Goal: Transaction & Acquisition: Obtain resource

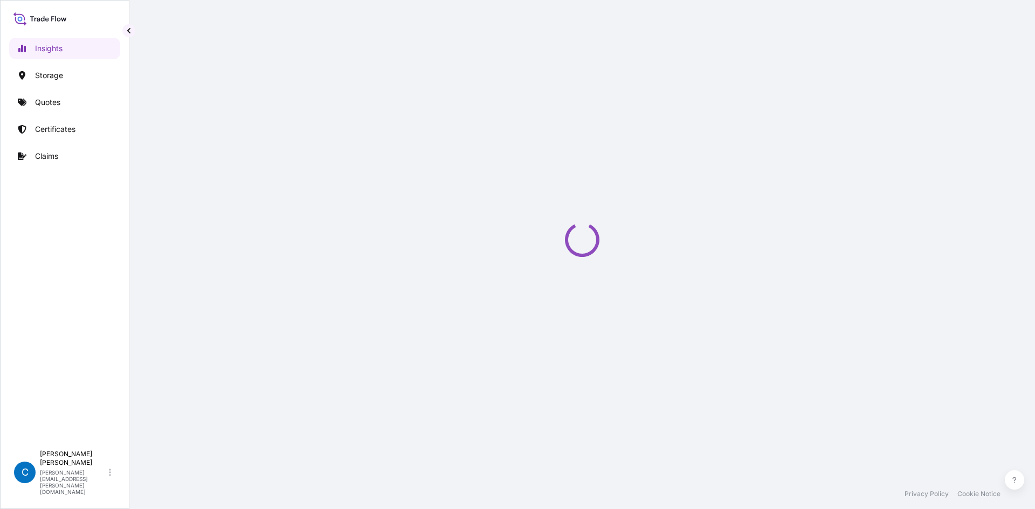
select select "2025"
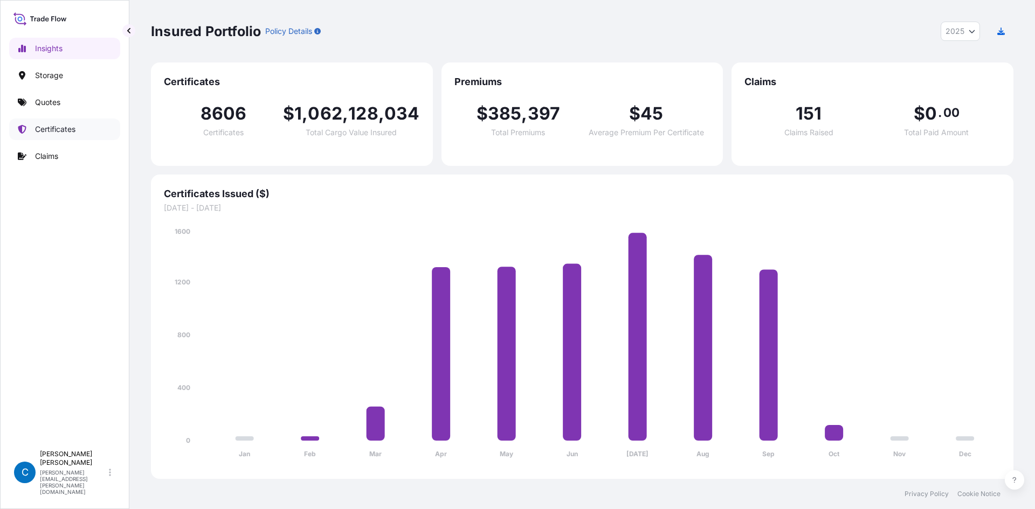
click at [49, 125] on p "Certificates" at bounding box center [55, 129] width 40 height 11
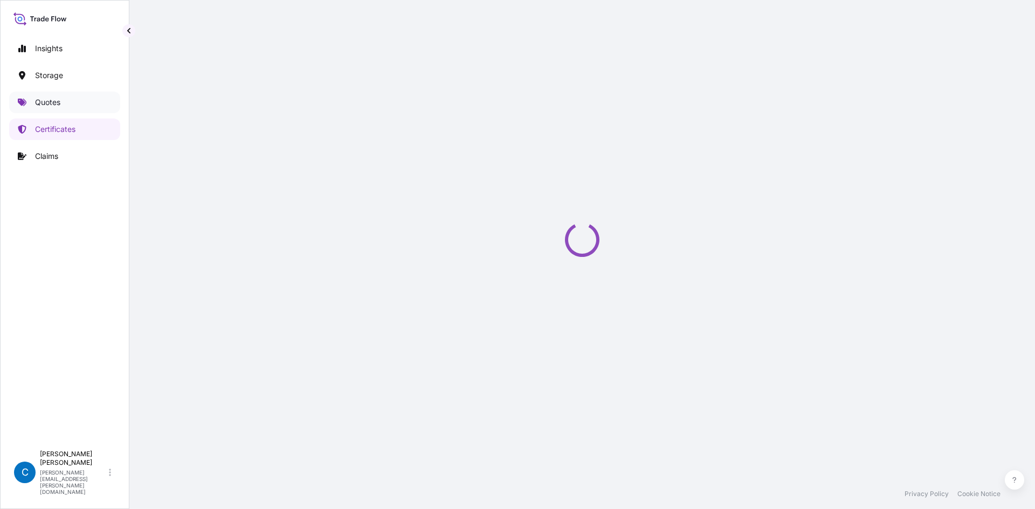
click at [63, 103] on link "Quotes" at bounding box center [64, 103] width 111 height 22
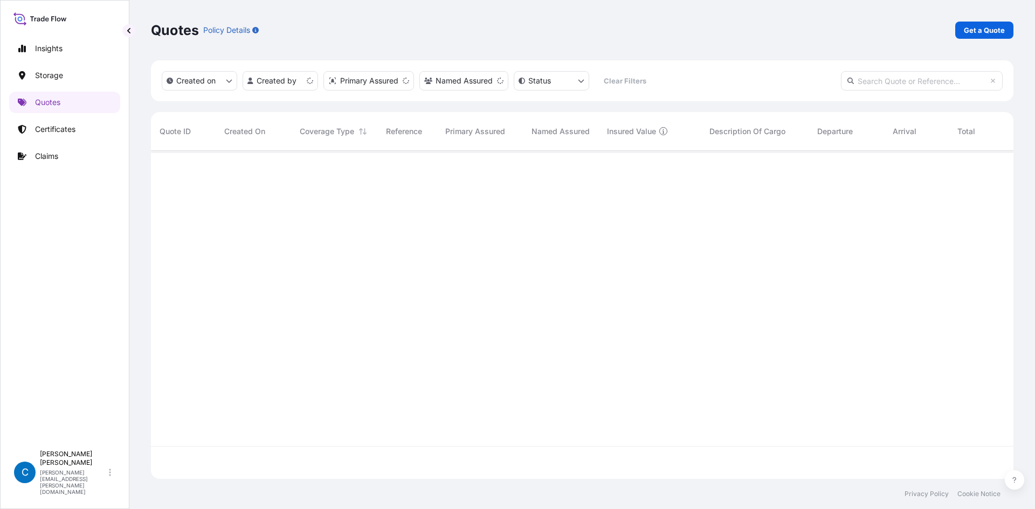
scroll to position [326, 854]
click at [993, 25] on p "Get a Quote" at bounding box center [984, 30] width 41 height 11
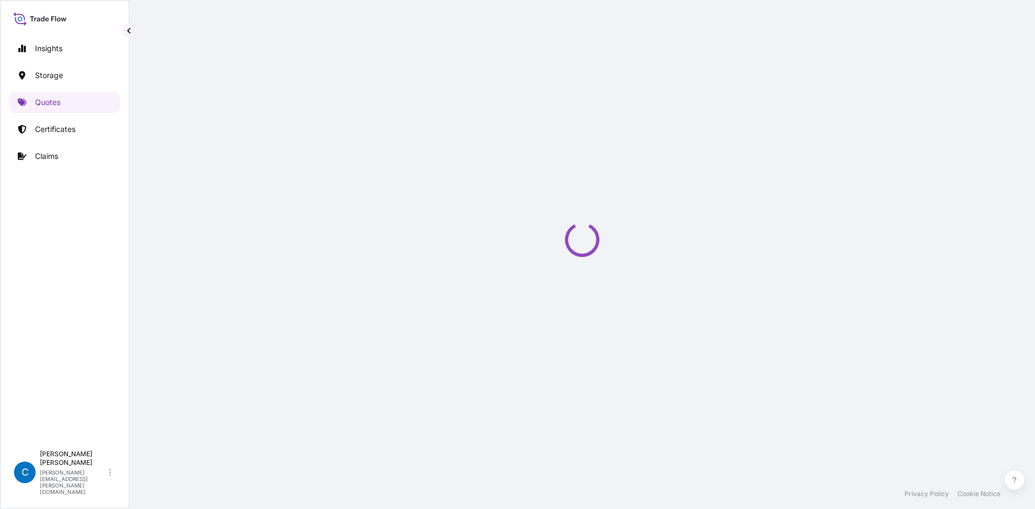
scroll to position [17, 0]
select select "Water"
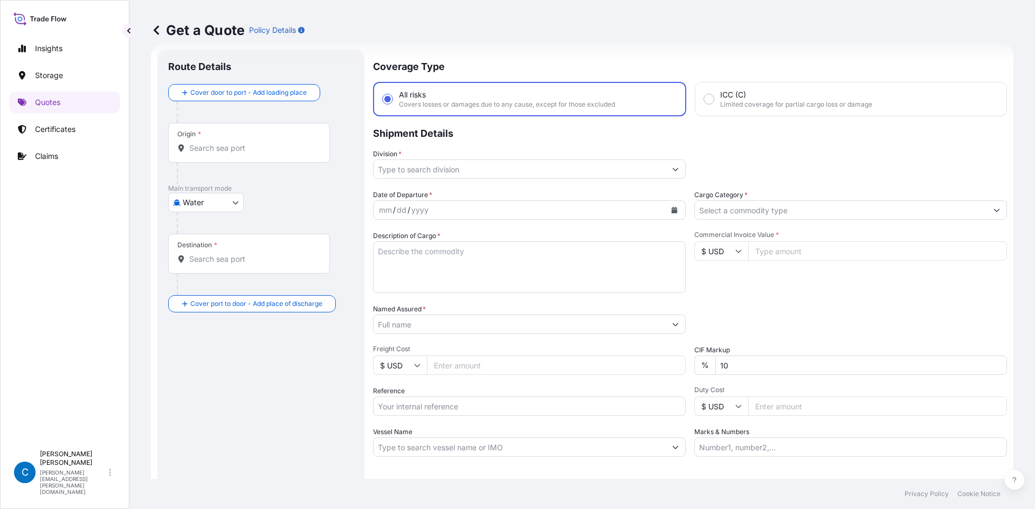
click at [267, 144] on input "Origin *" at bounding box center [252, 148] width 127 height 11
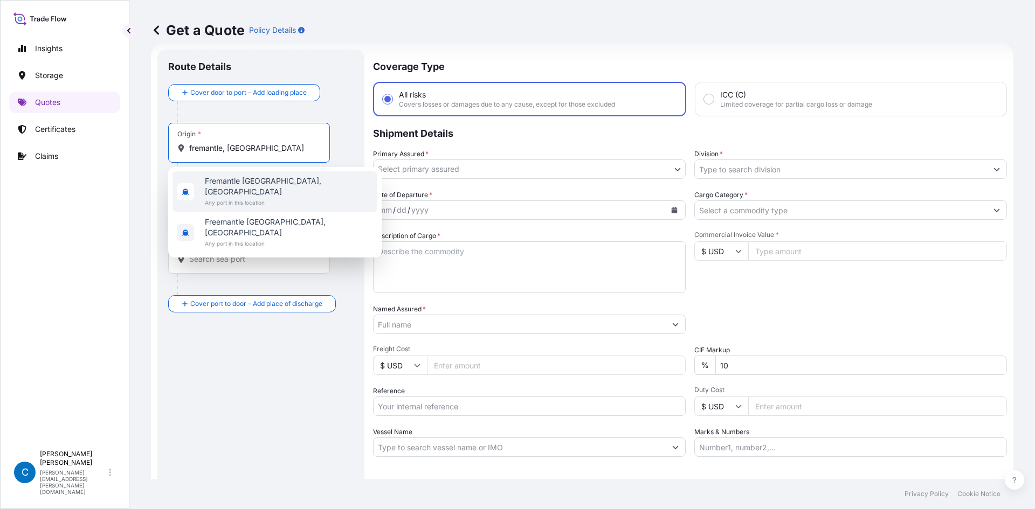
click at [262, 185] on span "Fremantle [GEOGRAPHIC_DATA], [GEOGRAPHIC_DATA]" at bounding box center [289, 187] width 168 height 22
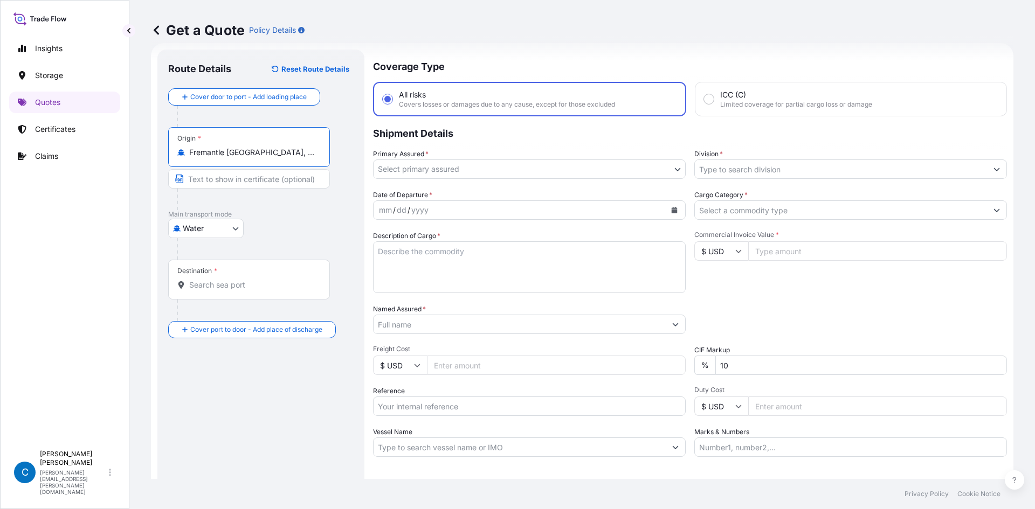
type input "Fremantle [GEOGRAPHIC_DATA], [GEOGRAPHIC_DATA]"
click at [210, 281] on input "Destination *" at bounding box center [252, 285] width 127 height 11
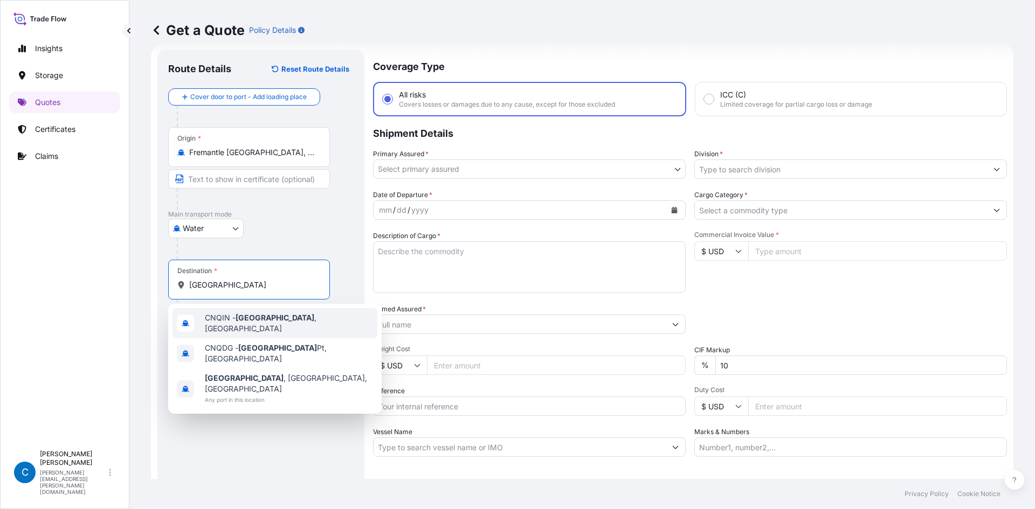
click at [212, 316] on span "CNQIN - [GEOGRAPHIC_DATA] , [GEOGRAPHIC_DATA]" at bounding box center [289, 324] width 168 height 22
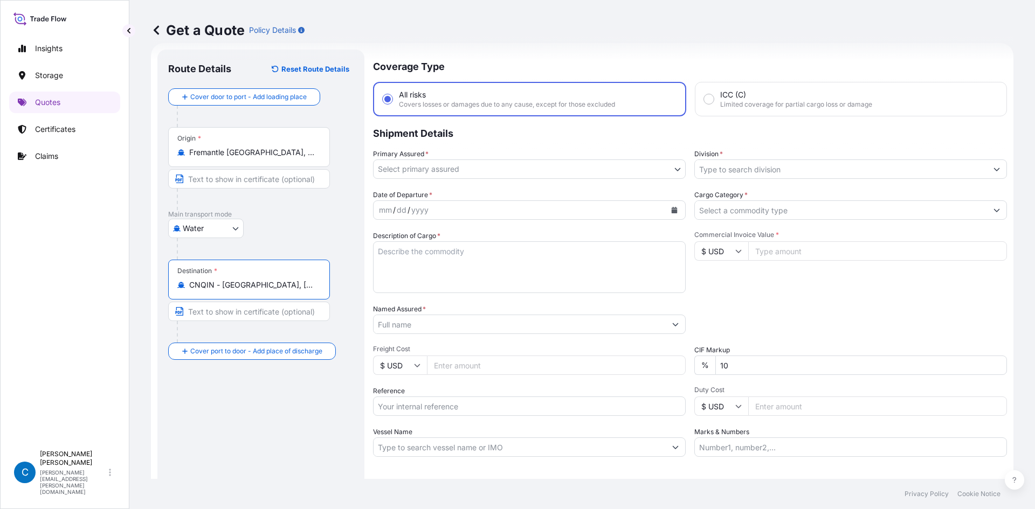
type input "CNQIN - [GEOGRAPHIC_DATA], [GEOGRAPHIC_DATA]"
click at [257, 413] on div "Route Details Reset Route Details Cover door to port - Add loading place Place …" at bounding box center [260, 293] width 185 height 466
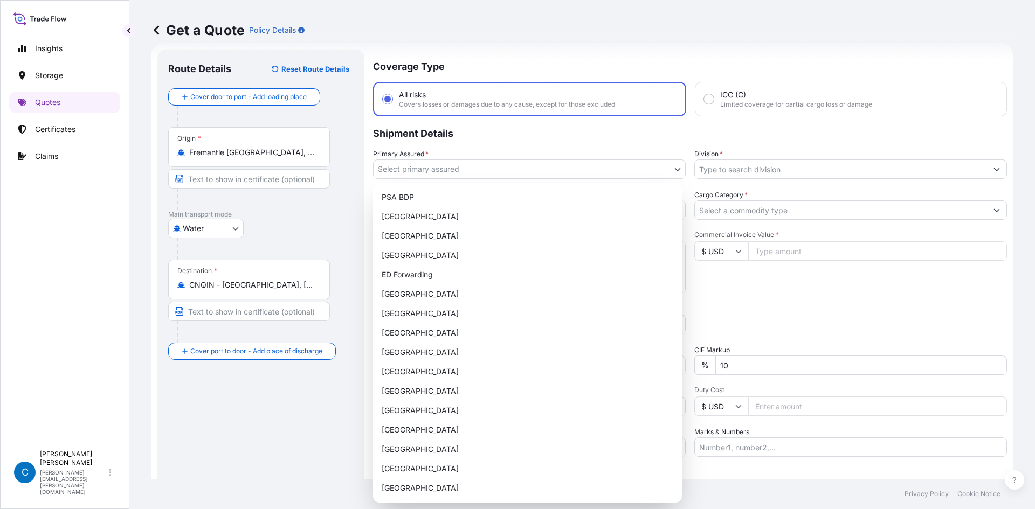
click at [534, 164] on body "10 options available. 3 options available. 0 options available. 3 options avail…" at bounding box center [517, 254] width 1035 height 509
click at [473, 252] on div "[GEOGRAPHIC_DATA]" at bounding box center [527, 255] width 300 height 19
select select "32194"
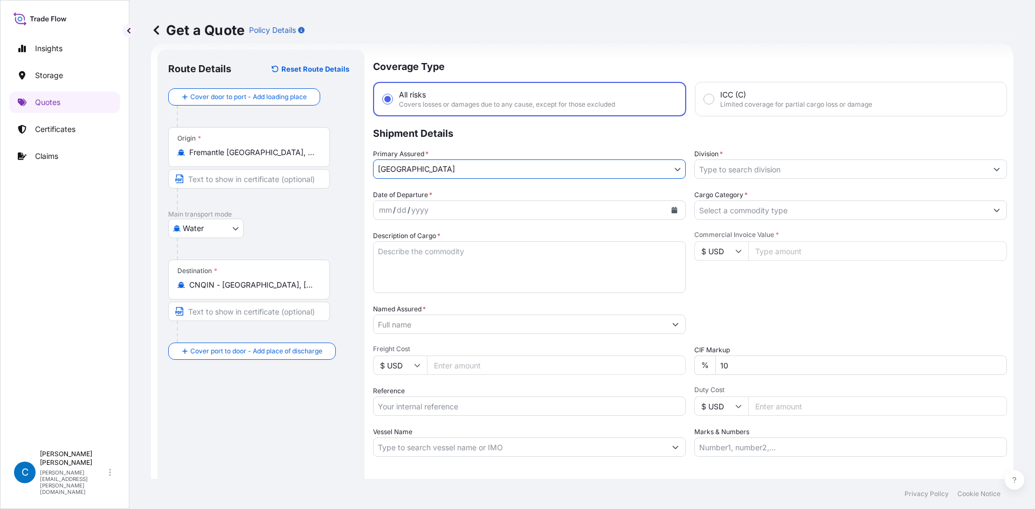
click at [713, 158] on label "Division *" at bounding box center [708, 154] width 29 height 11
click at [713, 160] on input "Division *" at bounding box center [841, 169] width 292 height 19
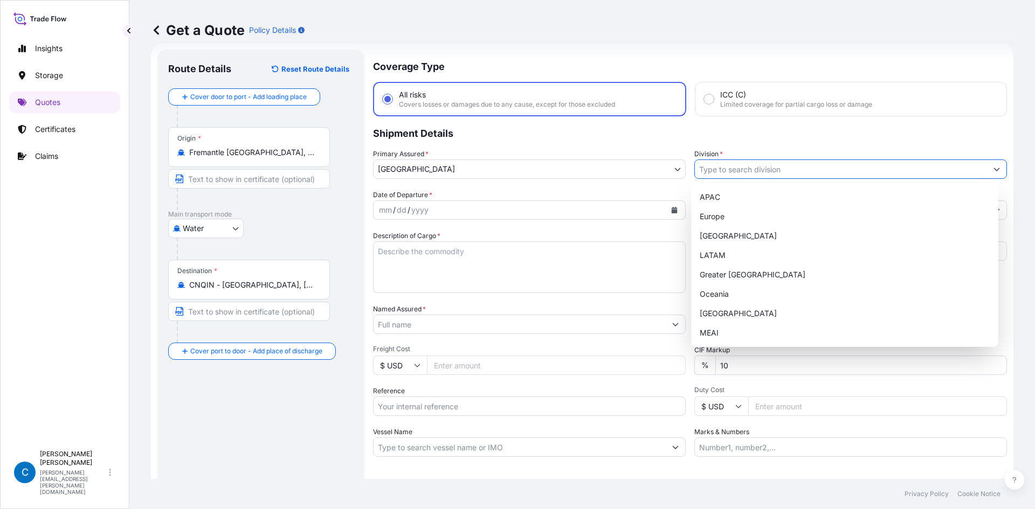
click at [711, 171] on input "Division *" at bounding box center [841, 169] width 292 height 19
click at [709, 191] on div "APAC" at bounding box center [844, 197] width 299 height 19
type input "APAC"
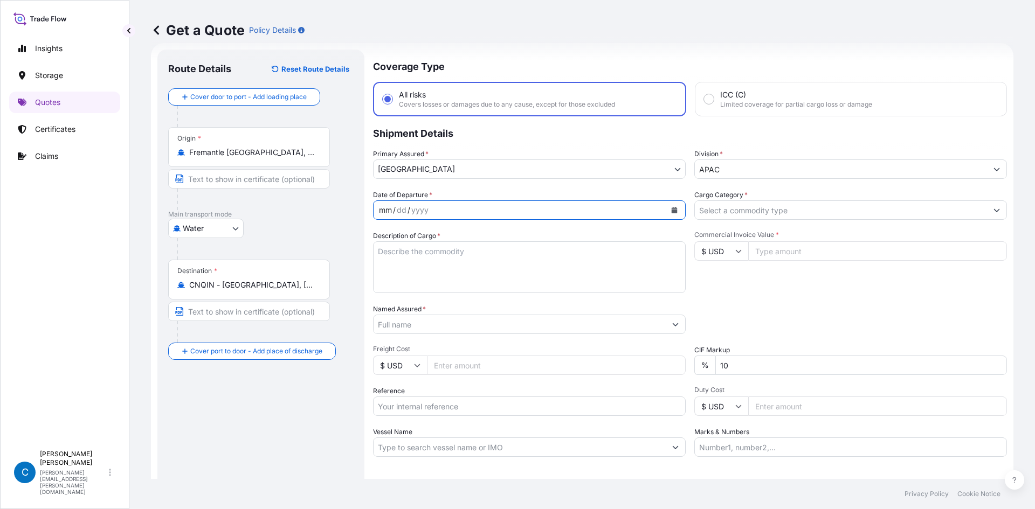
click at [590, 214] on div "mm / dd / yyyy" at bounding box center [520, 210] width 292 height 19
click at [666, 205] on button "Calendar" at bounding box center [674, 210] width 17 height 17
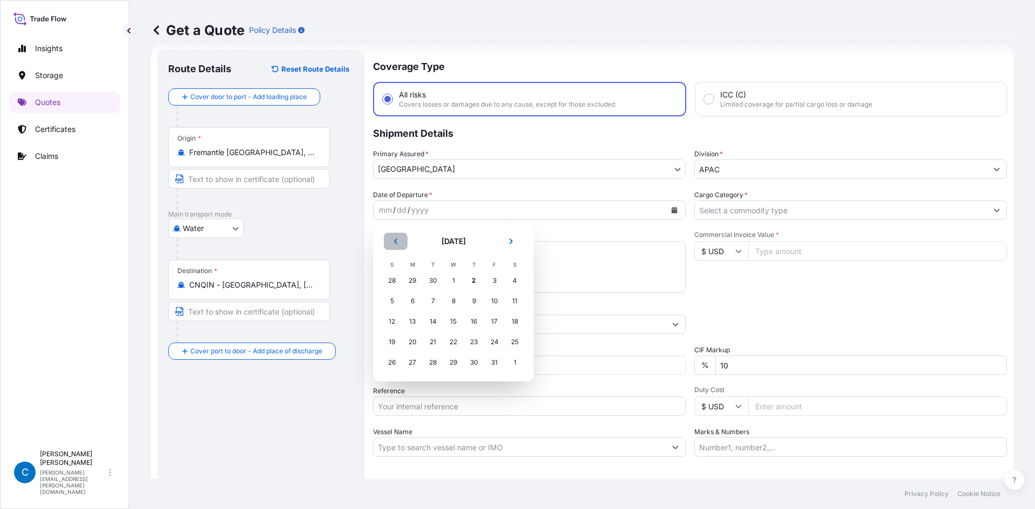
click at [395, 240] on icon "Previous" at bounding box center [395, 241] width 6 height 6
click at [473, 347] on div "25" at bounding box center [473, 342] width 19 height 19
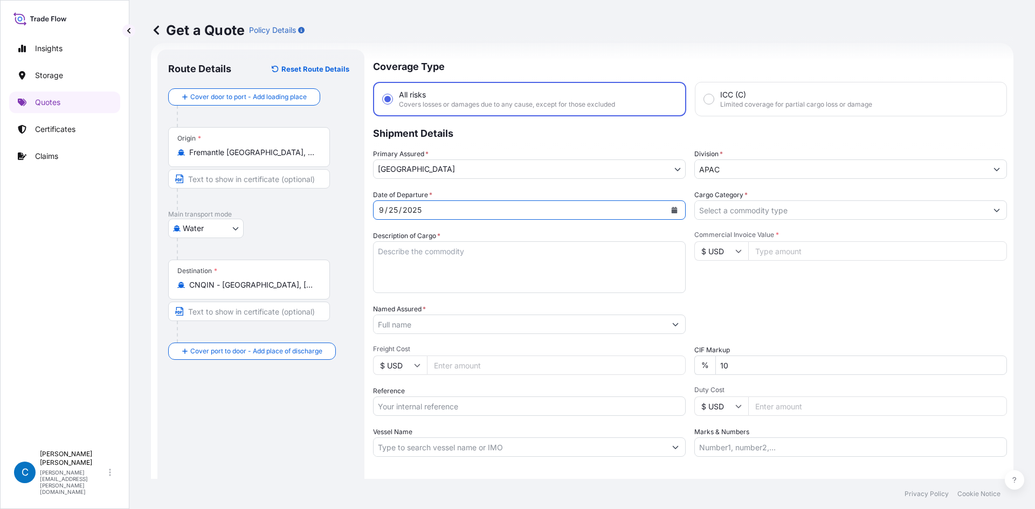
click at [747, 213] on input "Cargo Category *" at bounding box center [841, 210] width 292 height 19
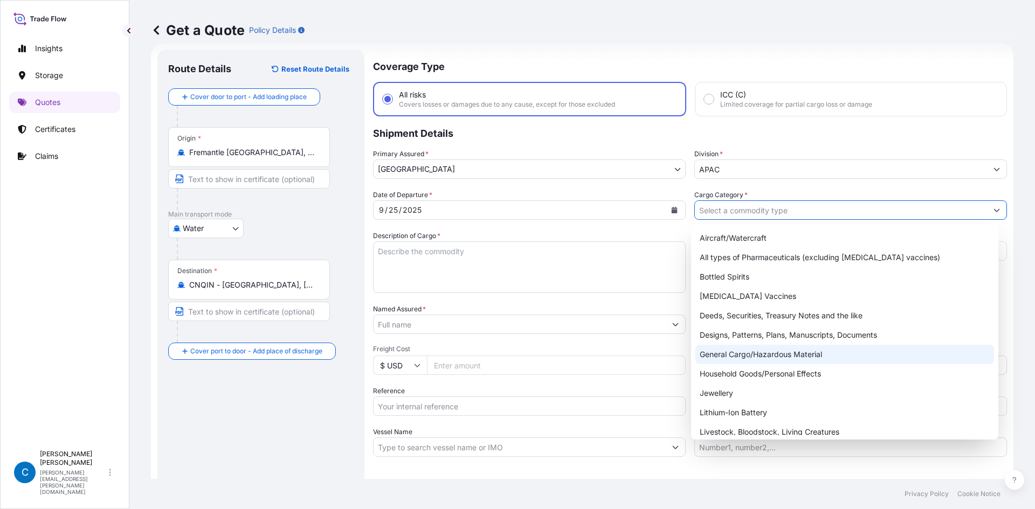
click at [704, 348] on div "General Cargo/Hazardous Material" at bounding box center [844, 354] width 299 height 19
type input "General Cargo/Hazardous Material"
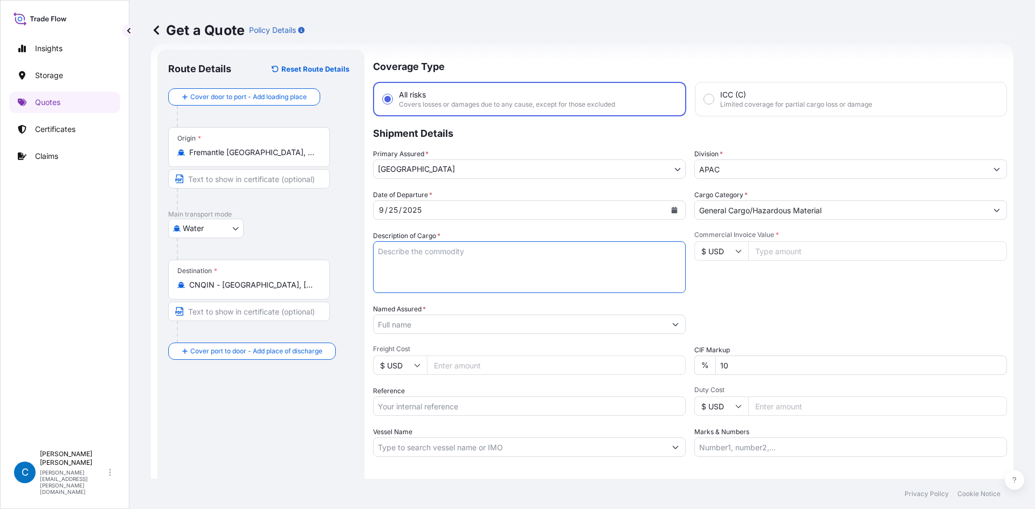
paste textarea "AMPS ACID"
type textarea "AMPS ACID"
click at [775, 250] on input "Commercial Invoice Value *" at bounding box center [877, 250] width 259 height 19
paste input "100573.20"
type input "100573.20"
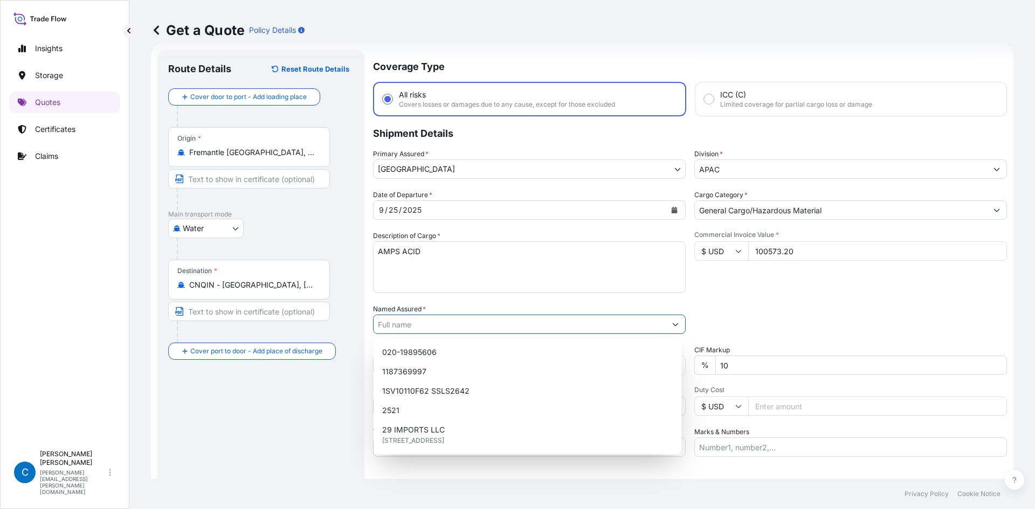
click at [424, 324] on input "Named Assured *" at bounding box center [520, 324] width 292 height 19
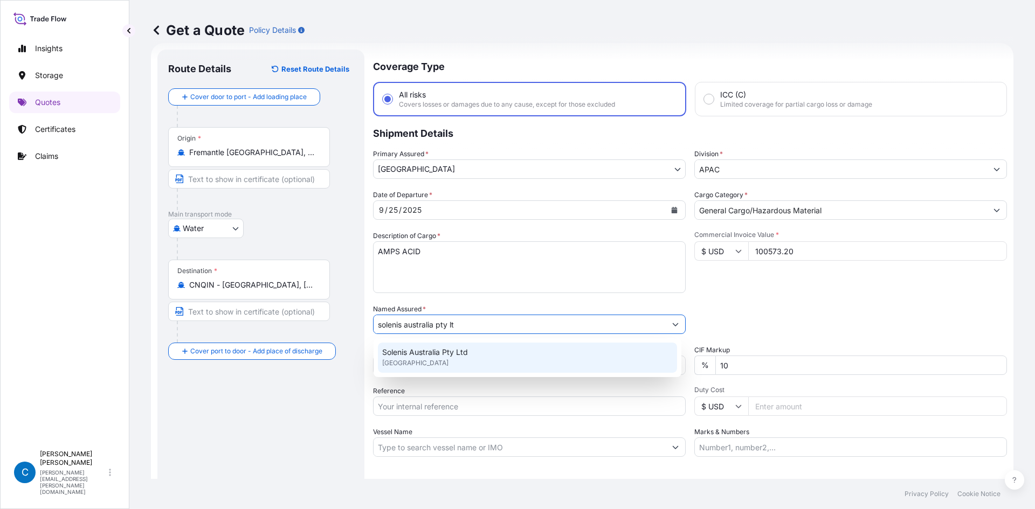
click at [456, 358] on div "Solenis Australia Pty Ltd [GEOGRAPHIC_DATA]" at bounding box center [527, 358] width 299 height 30
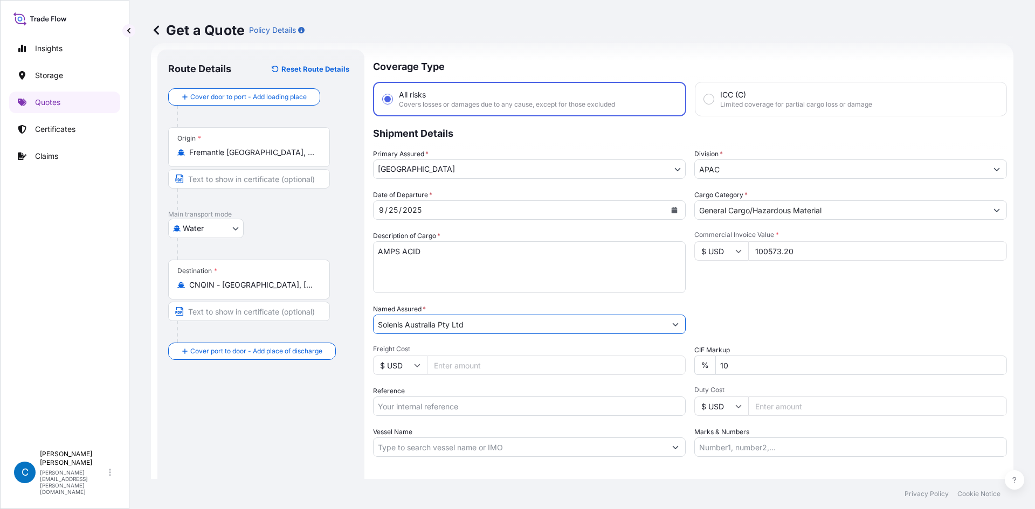
type input "Solenis Australia Pty Ltd"
click at [721, 364] on input "10" at bounding box center [861, 365] width 292 height 19
type input "0"
click at [722, 304] on div "Packing Category Type to search a container mode Please select a primary mode o…" at bounding box center [850, 319] width 313 height 30
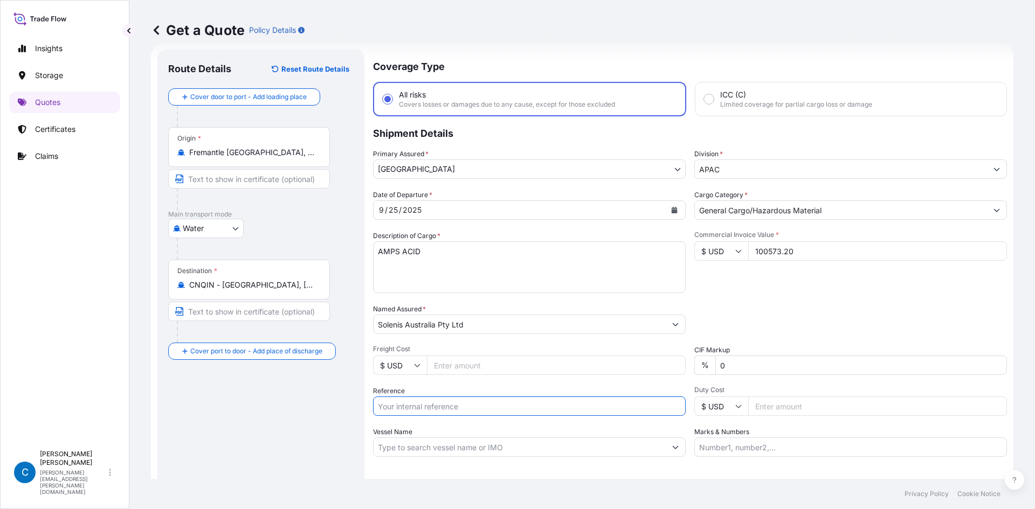
paste input "866745331"
type input "866745331"
click at [836, 314] on div "Packing Category Type to search a container mode Please select a primary mode o…" at bounding box center [850, 319] width 313 height 30
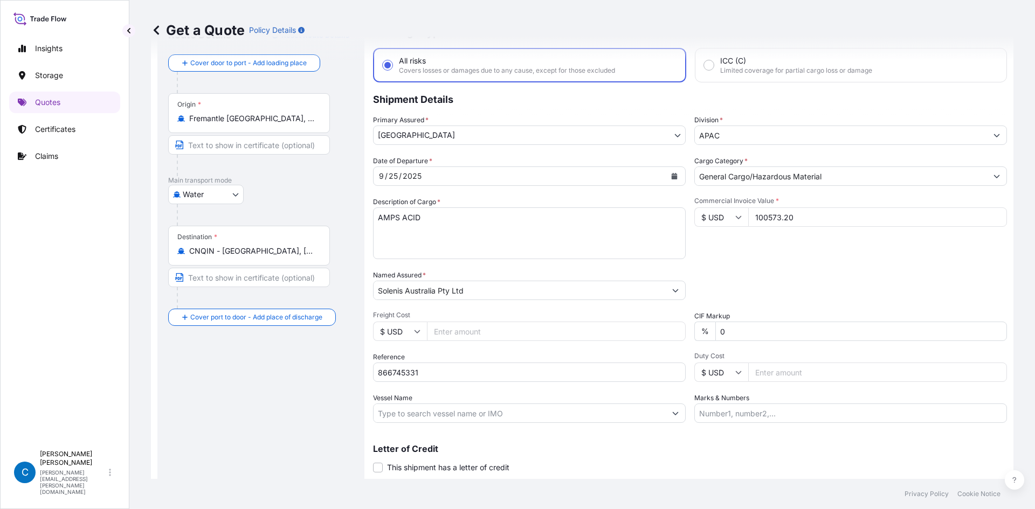
scroll to position [82, 0]
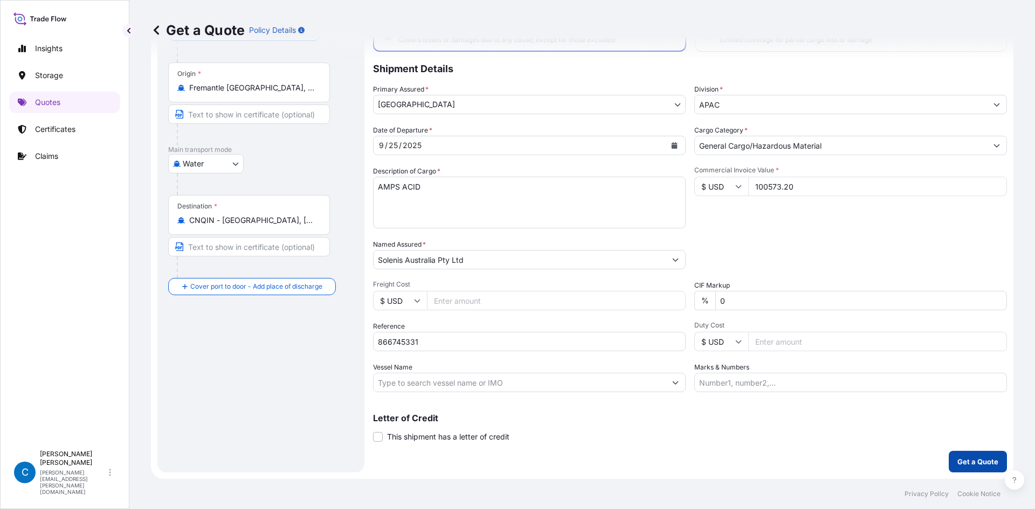
click at [963, 460] on p "Get a Quote" at bounding box center [977, 462] width 41 height 11
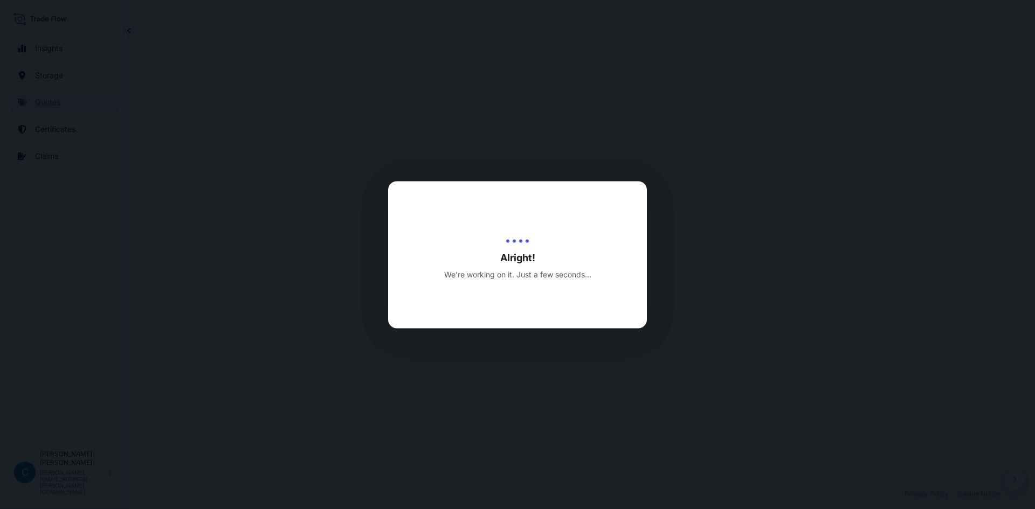
select select "Water"
select select "32194"
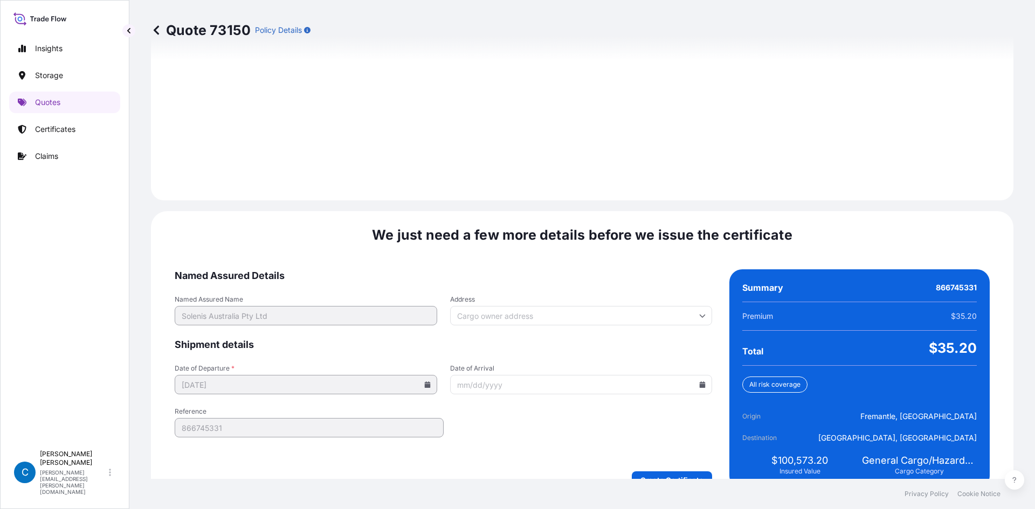
scroll to position [1490, 0]
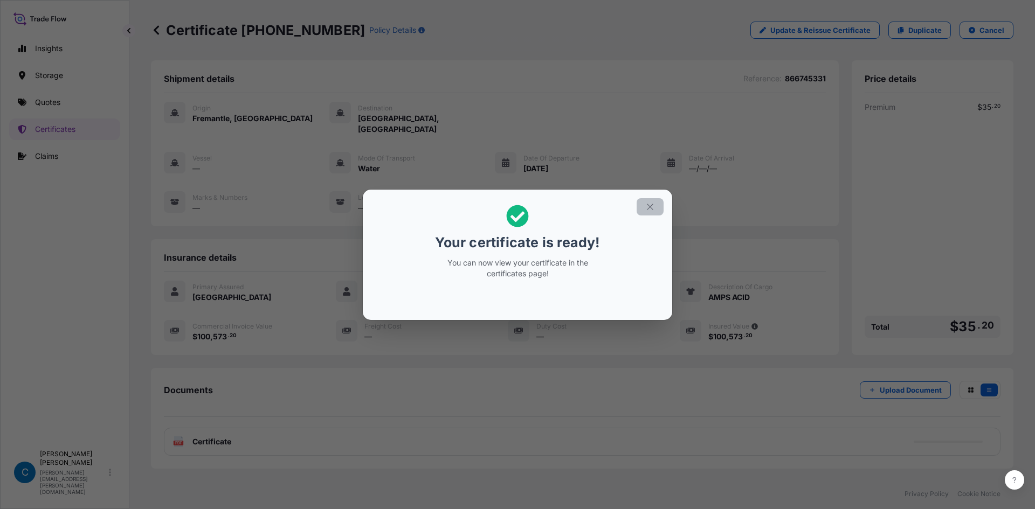
click at [655, 211] on button "button" at bounding box center [650, 206] width 27 height 17
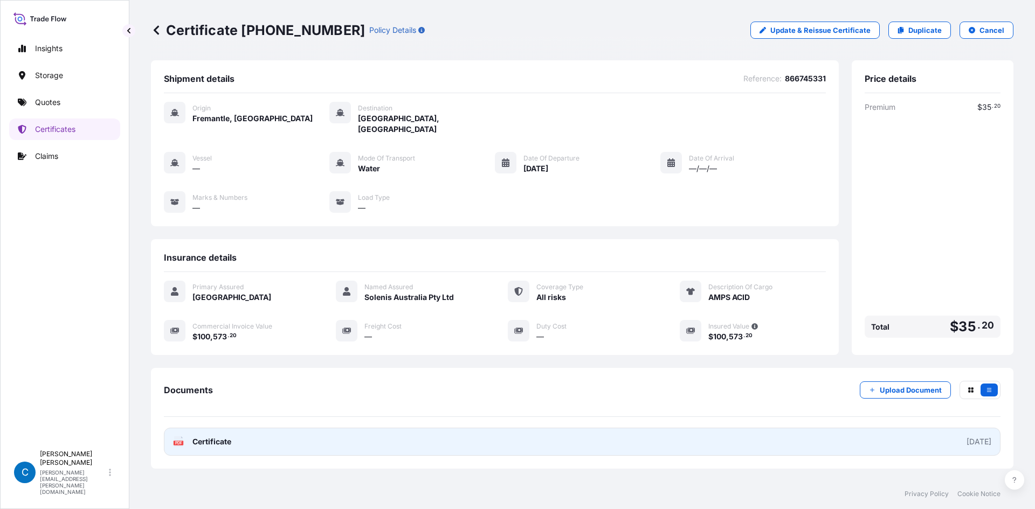
click at [639, 438] on link "PDF Certificate [DATE]" at bounding box center [582, 442] width 836 height 28
